Goal: Information Seeking & Learning: Learn about a topic

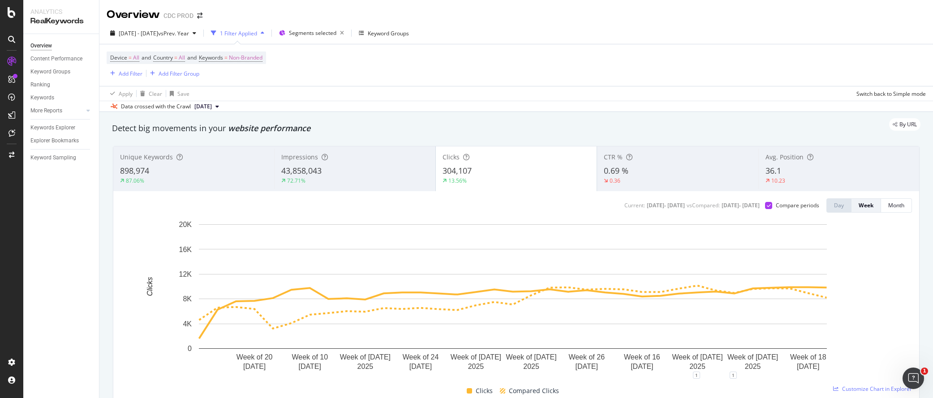
click at [9, 3] on div at bounding box center [11, 199] width 23 height 398
click at [6, 10] on div at bounding box center [12, 12] width 22 height 11
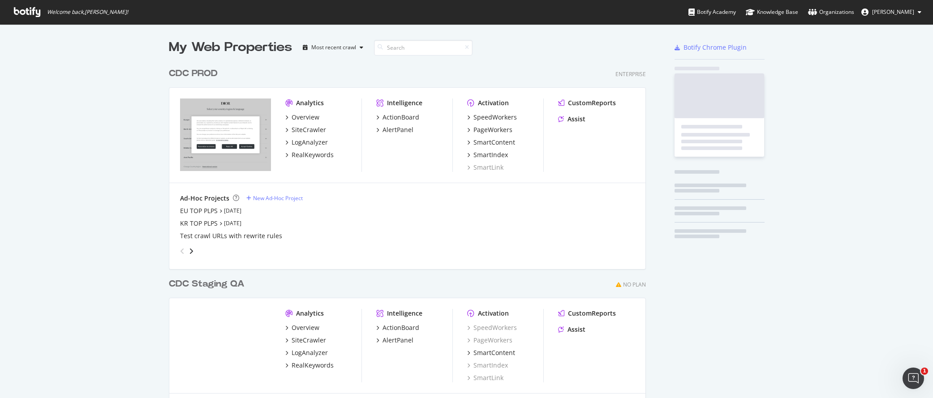
scroll to position [392, 920]
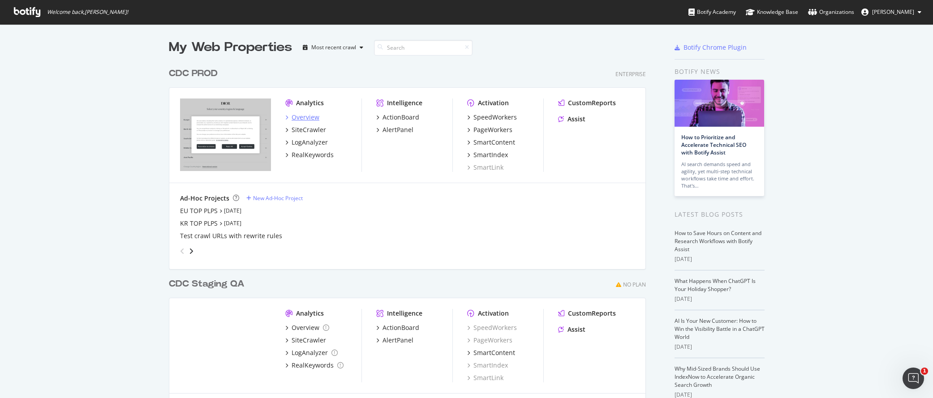
click at [303, 120] on div "Overview" at bounding box center [306, 117] width 28 height 9
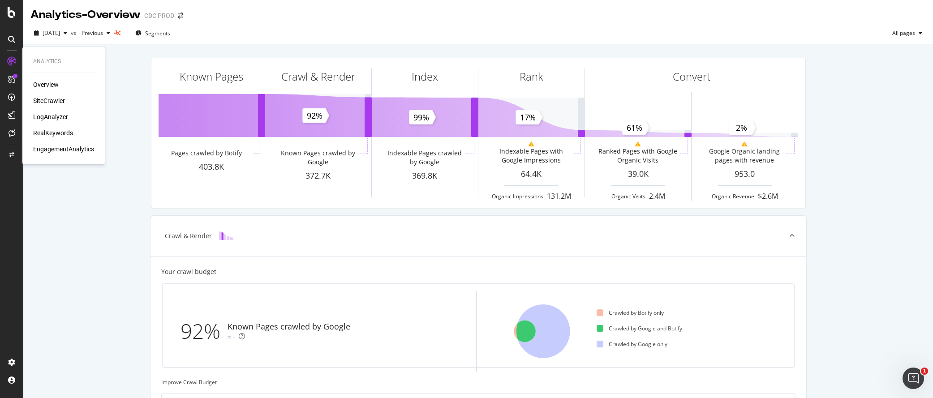
click at [59, 100] on div "SiteCrawler" at bounding box center [49, 100] width 32 height 9
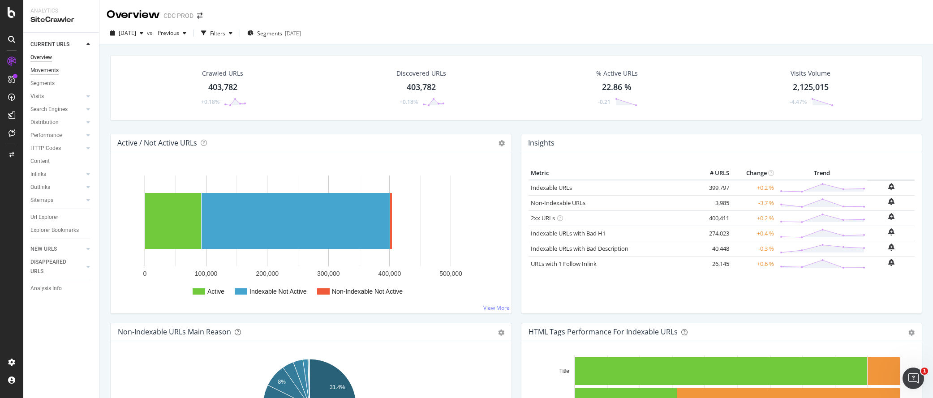
click at [56, 72] on div "Movements" at bounding box center [44, 70] width 28 height 9
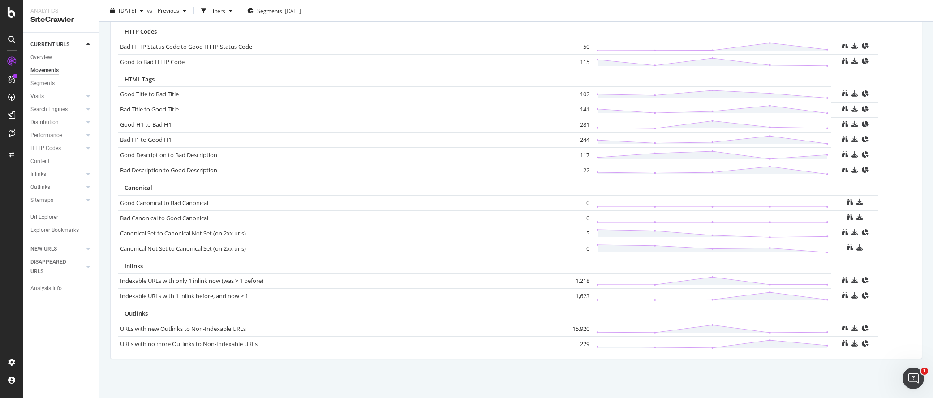
scroll to position [553, 0]
click at [65, 108] on div "Search Engines" at bounding box center [48, 109] width 37 height 9
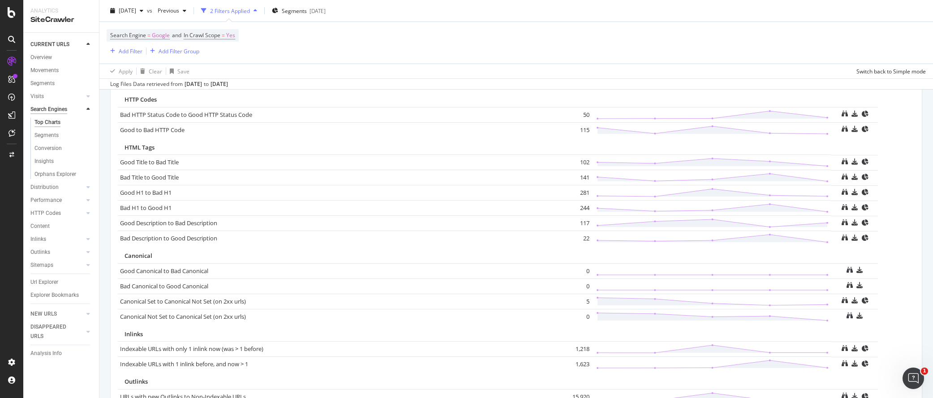
scroll to position [621, 0]
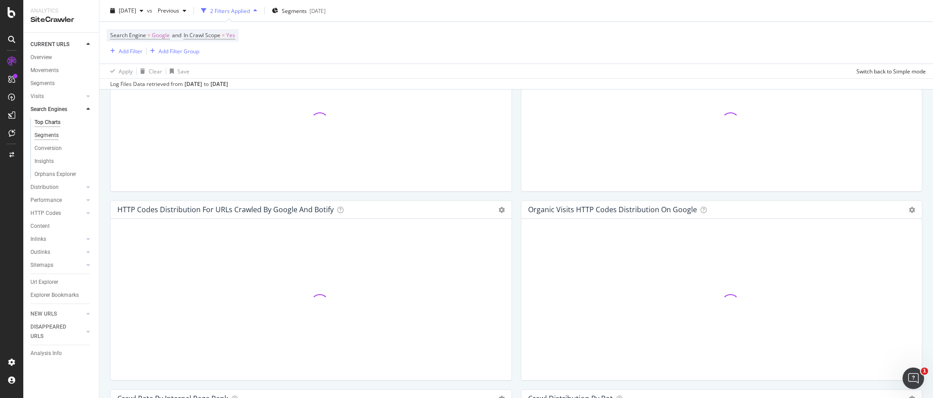
click at [57, 138] on div "Segments" at bounding box center [46, 135] width 24 height 9
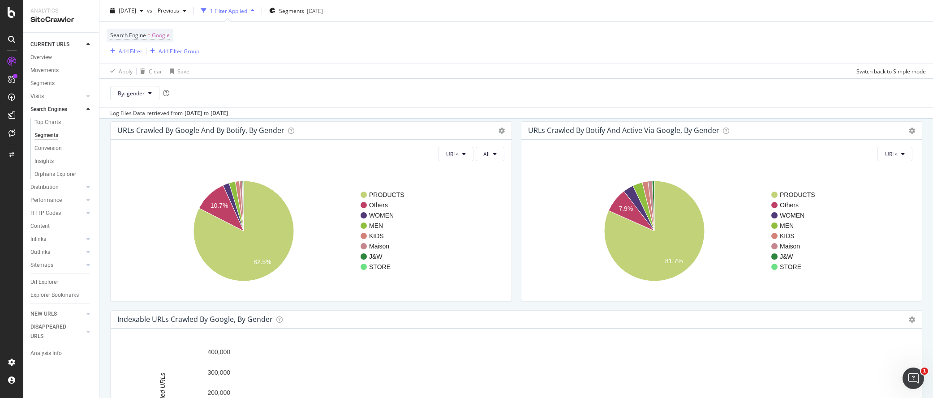
scroll to position [20, 0]
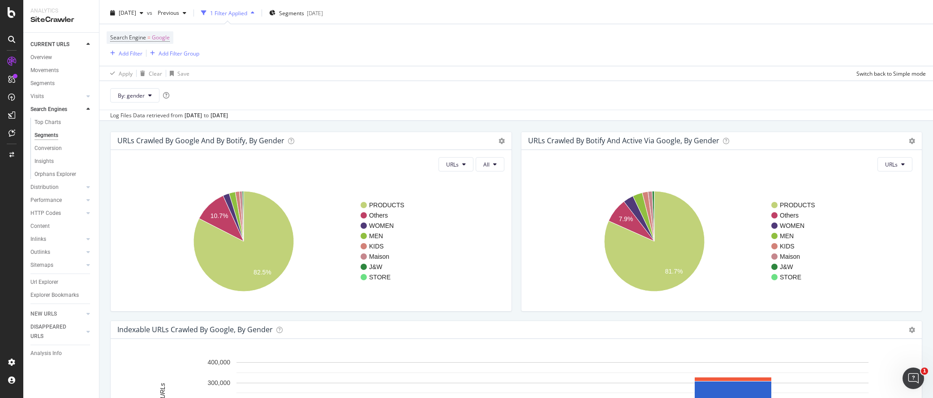
click at [259, 144] on h4 "URLs Crawled by google and by Botify, by gender" at bounding box center [200, 141] width 167 height 12
click at [501, 142] on div "URLs Crawled by google and by Botify, by gender Chart (by Value) Table Expand E…" at bounding box center [311, 141] width 401 height 18
click at [499, 141] on icon at bounding box center [502, 141] width 6 height 6
click at [501, 112] on div "Log Files Data retrieved from [DATE] to [DATE]" at bounding box center [516, 115] width 834 height 11
click at [494, 164] on button "All" at bounding box center [490, 164] width 29 height 14
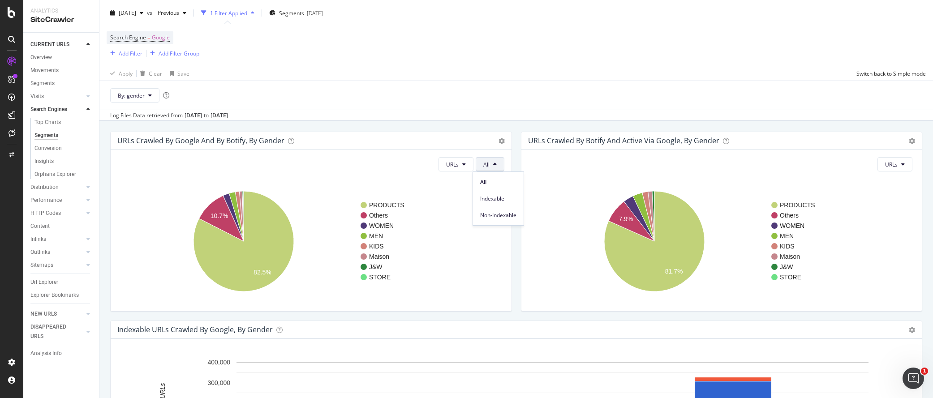
click at [494, 164] on button "All" at bounding box center [490, 164] width 29 height 14
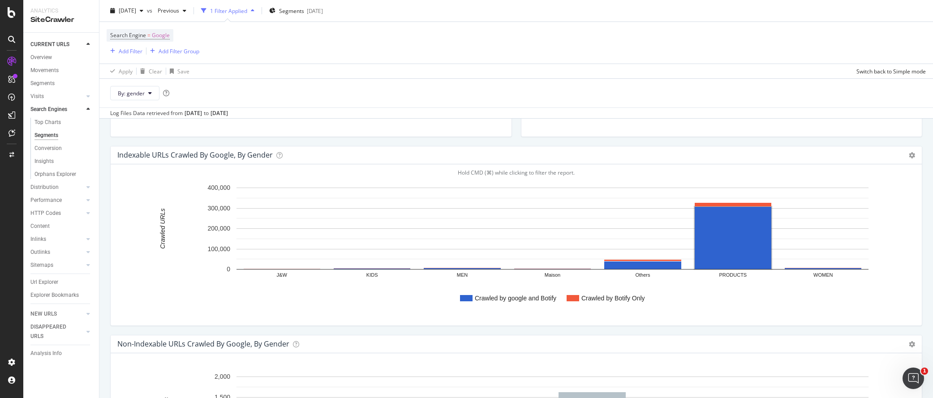
scroll to position [212, 0]
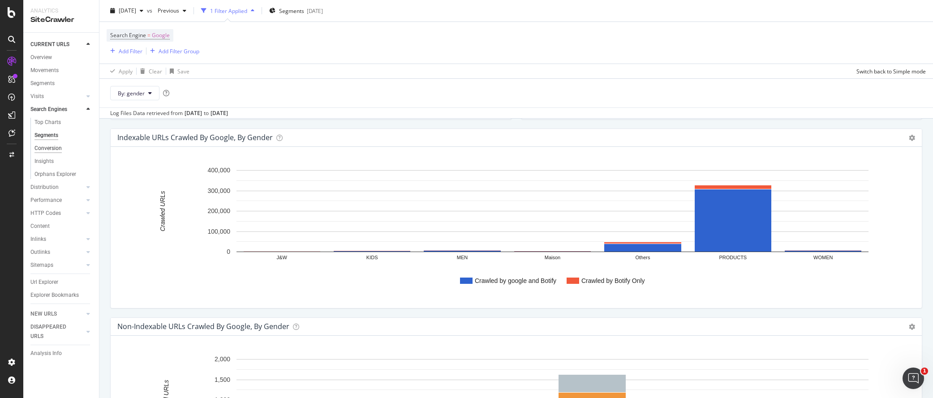
click at [46, 149] on div "Conversion" at bounding box center [47, 148] width 27 height 9
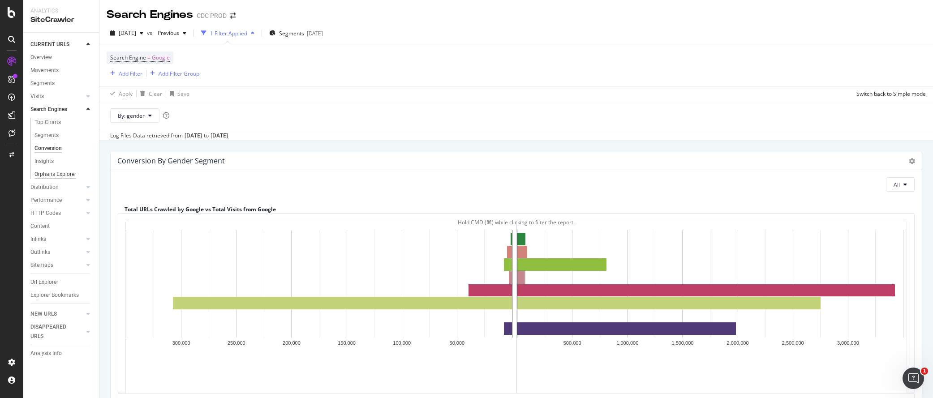
click at [58, 177] on div "Orphans Explorer" at bounding box center [55, 174] width 42 height 9
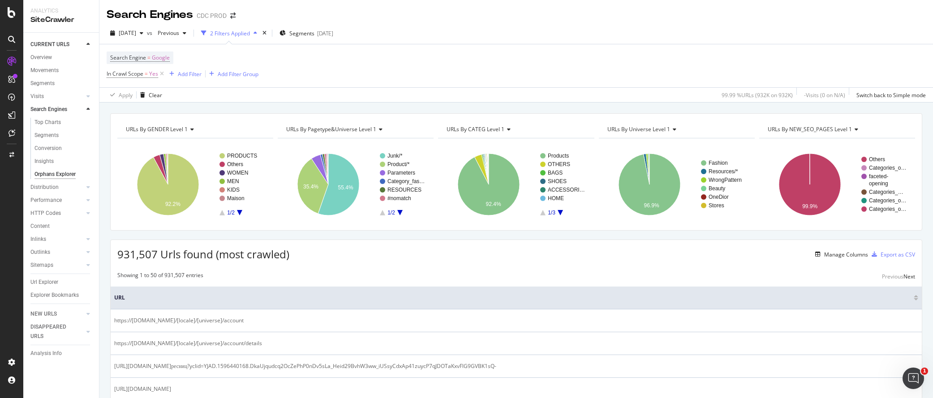
click at [185, 131] on span "URLs By GENDER Level 1" at bounding box center [157, 129] width 62 height 8
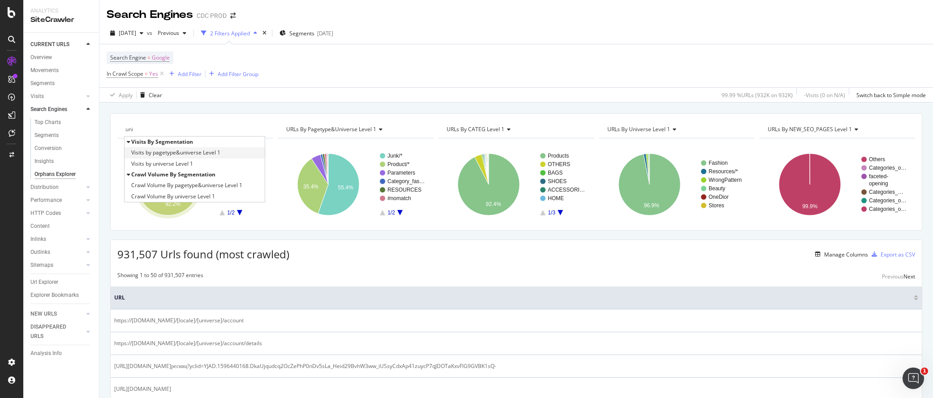
type input "uni"
click at [204, 151] on span "Visits by pagetype&universe Level 1" at bounding box center [175, 152] width 89 height 9
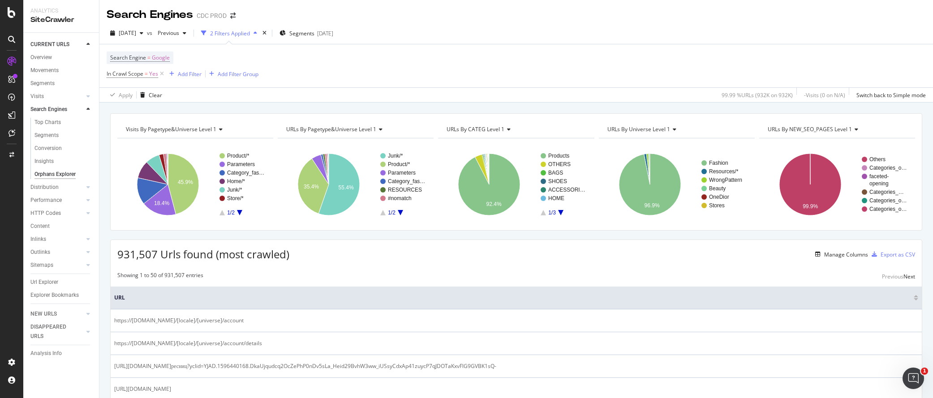
scroll to position [4, 0]
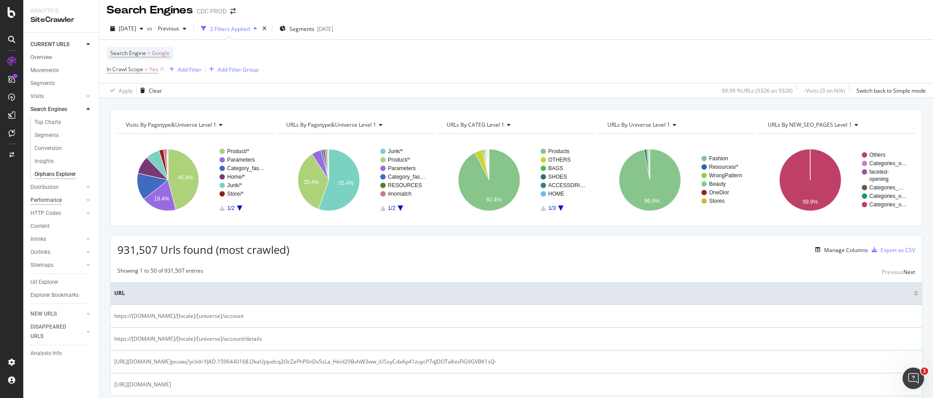
click at [48, 184] on div "Distribution" at bounding box center [44, 187] width 28 height 9
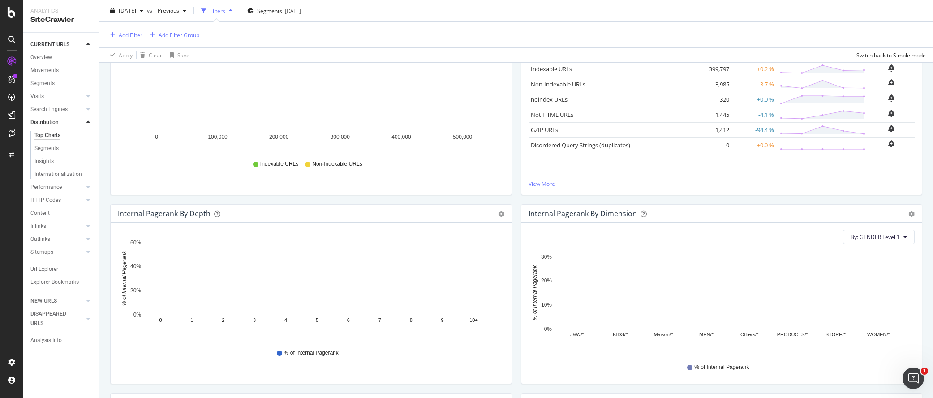
scroll to position [131, 0]
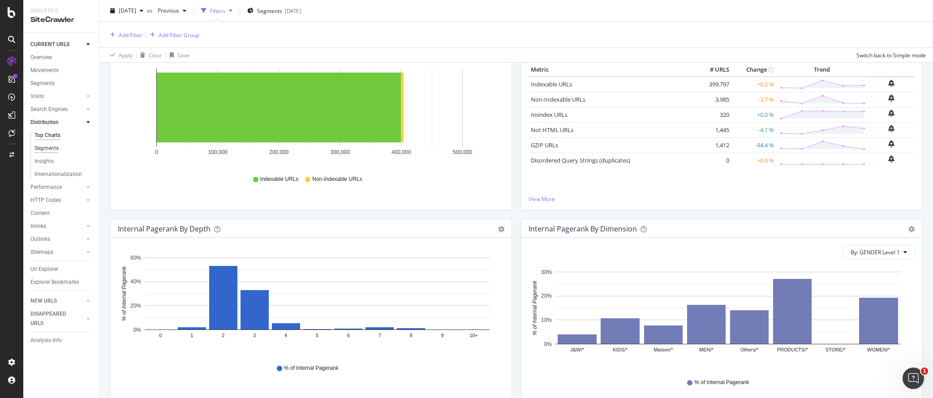
click at [48, 151] on div "Segments" at bounding box center [46, 148] width 24 height 9
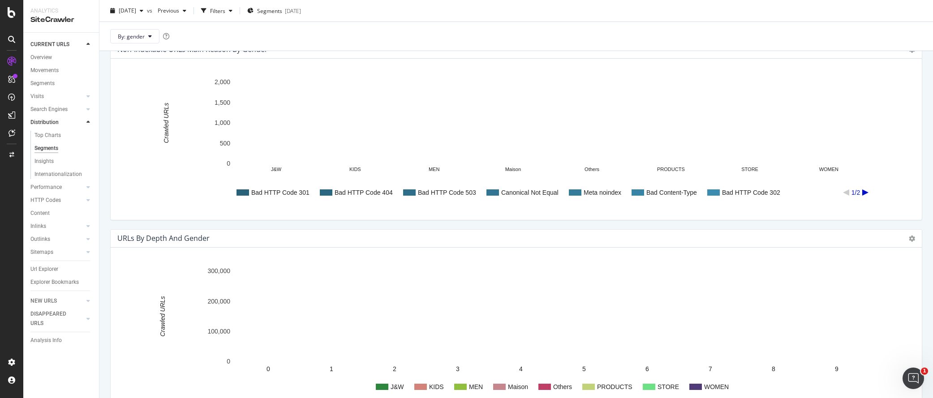
scroll to position [473, 0]
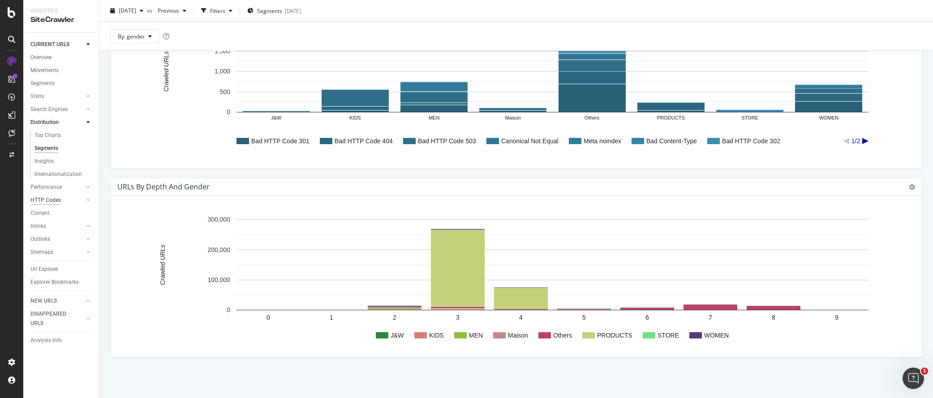
click at [59, 190] on div "Performance" at bounding box center [45, 187] width 31 height 9
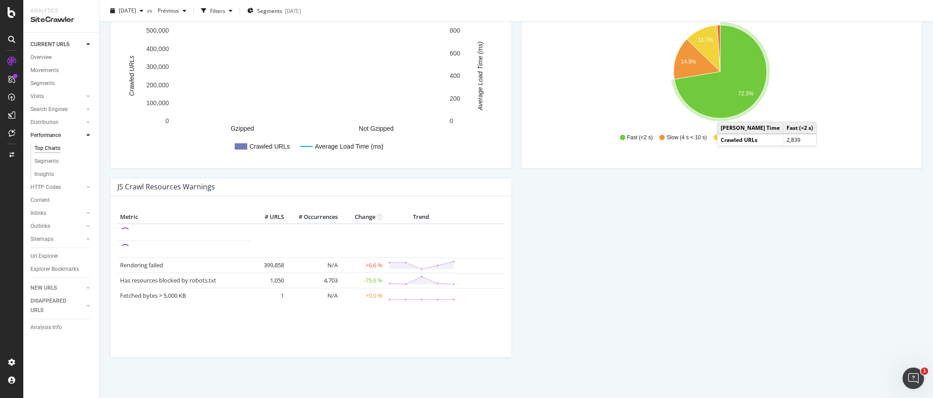
scroll to position [727, 0]
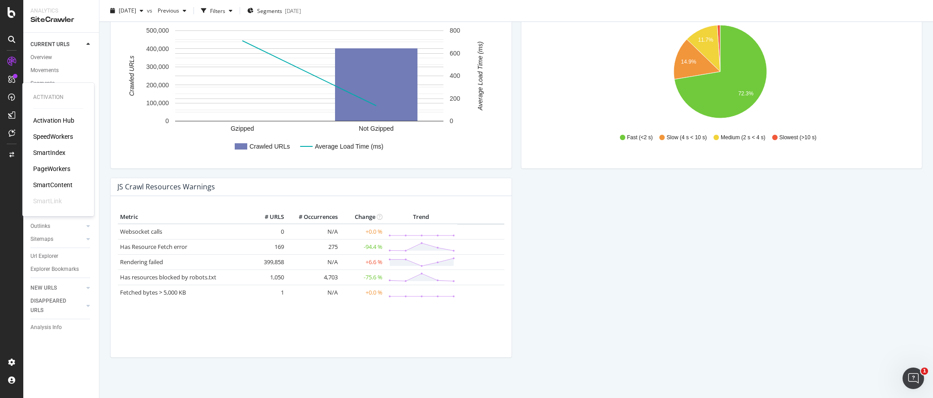
click at [65, 136] on div "SpeedWorkers" at bounding box center [53, 136] width 40 height 9
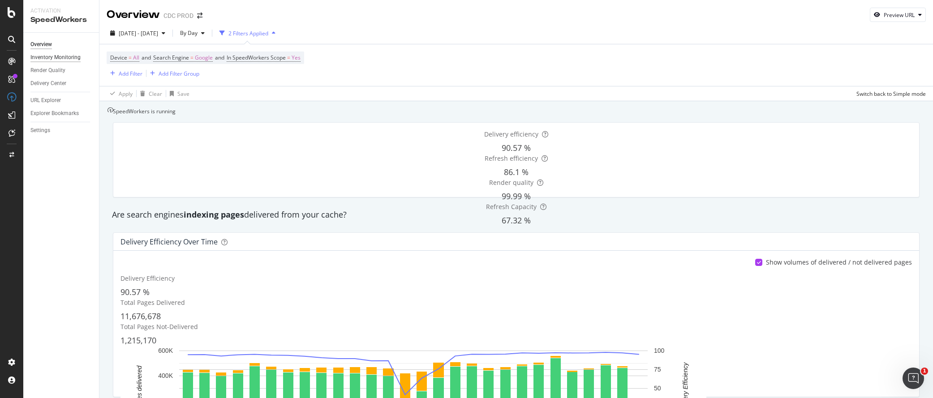
click at [65, 58] on div "Inventory Monitoring" at bounding box center [55, 57] width 50 height 9
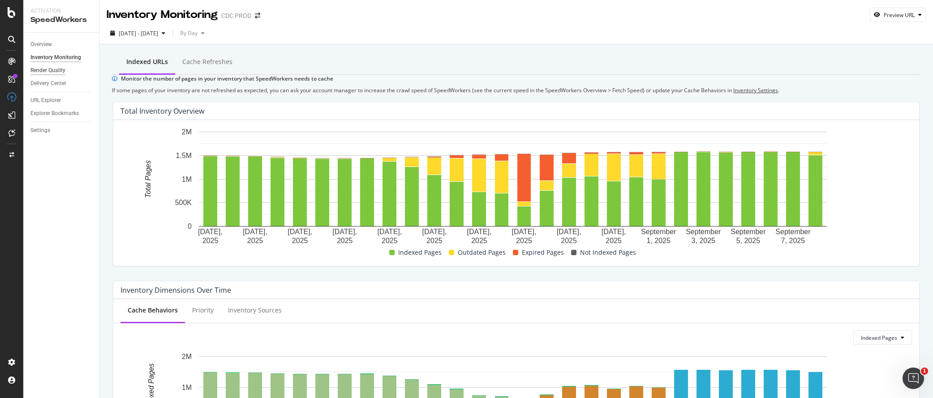
click at [50, 69] on div "Render Quality" at bounding box center [47, 70] width 35 height 9
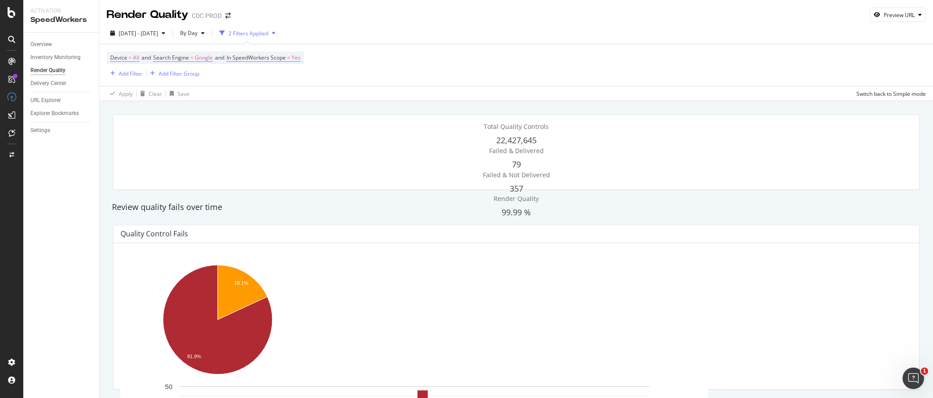
click at [438, 52] on div "Device = All and Search Engine = Google and In SpeedWorkers Scope = Yes Add Fil…" at bounding box center [516, 65] width 819 height 42
click at [198, 29] on span "By Day" at bounding box center [186, 33] width 21 height 8
click at [219, 60] on span "By Week" at bounding box center [211, 62] width 24 height 8
